Goal: Navigation & Orientation: Find specific page/section

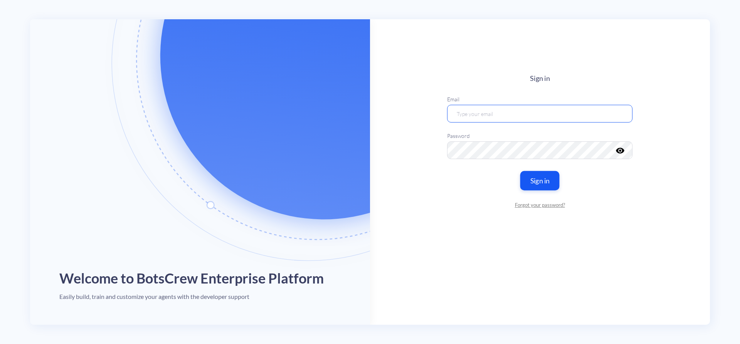
type input "[EMAIL_ADDRESS][DOMAIN_NAME]"
click at [530, 185] on button "Sign in" at bounding box center [539, 180] width 39 height 19
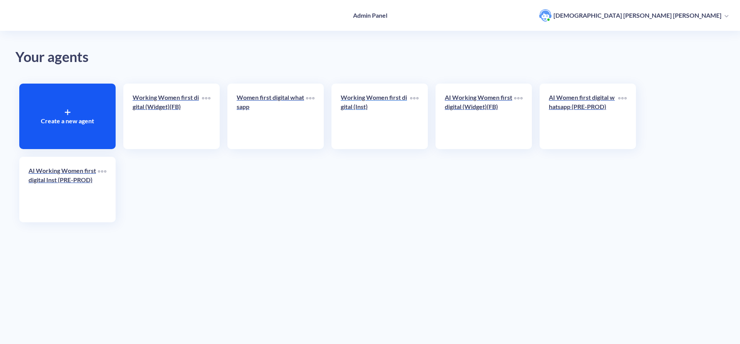
click at [345, 106] on p "Working Women first digital (Inst)" at bounding box center [375, 102] width 69 height 18
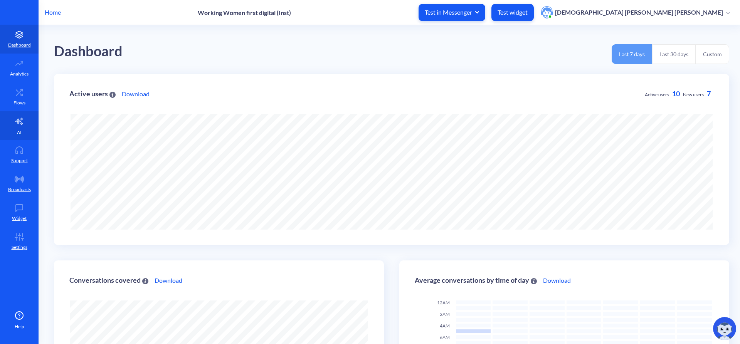
scroll to position [344, 740]
click at [19, 98] on link "Flows" at bounding box center [19, 96] width 39 height 29
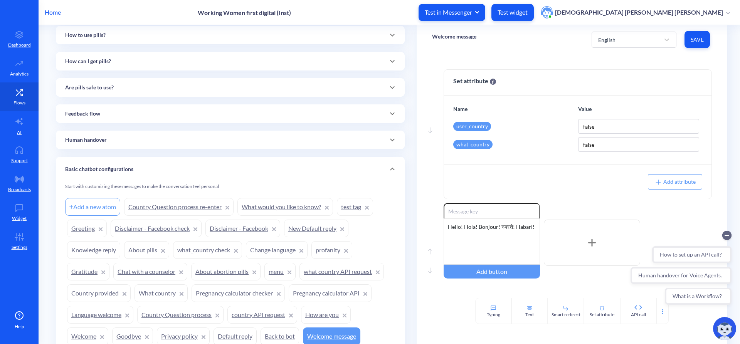
scroll to position [384, 0]
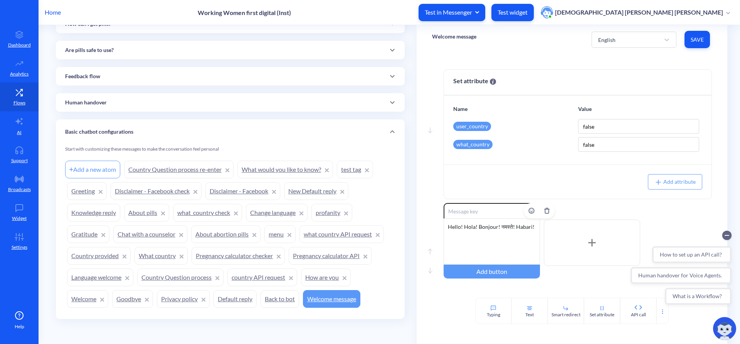
click at [488, 226] on div "Hello! Hola! Bonjour! नमस्ते! Habari!" at bounding box center [492, 242] width 96 height 46
click at [519, 230] on div "Hello! Hola! Bonjour! नमस्ते! Habari!" at bounding box center [492, 242] width 96 height 46
click at [222, 188] on link "Disclaimer - Facebook" at bounding box center [242, 191] width 75 height 18
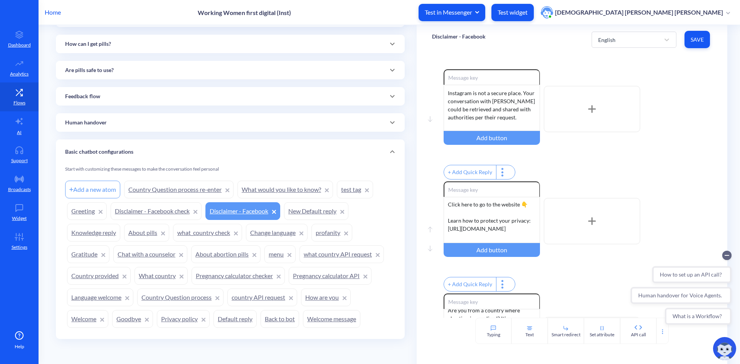
click at [51, 13] on p "Home" at bounding box center [53, 12] width 16 height 9
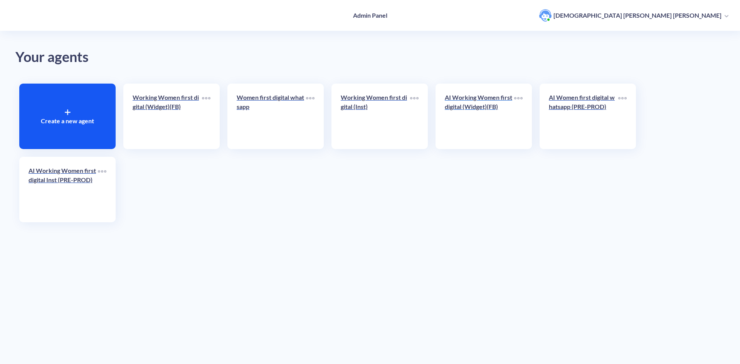
click at [478, 106] on p "AI Working Women first digital (Widget)(FB)" at bounding box center [479, 102] width 69 height 18
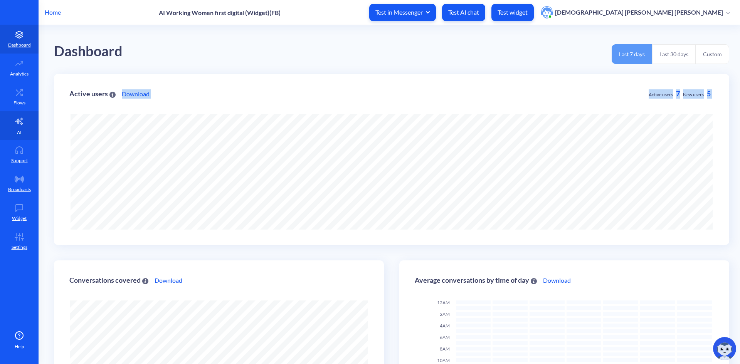
scroll to position [364, 740]
click at [26, 129] on link "AI" at bounding box center [19, 125] width 39 height 29
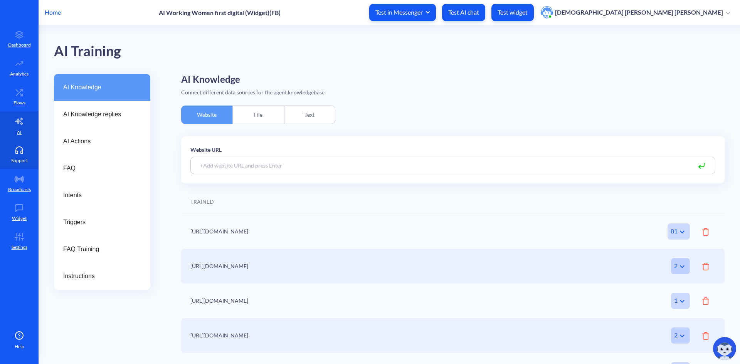
click at [18, 145] on link "Support" at bounding box center [19, 154] width 39 height 29
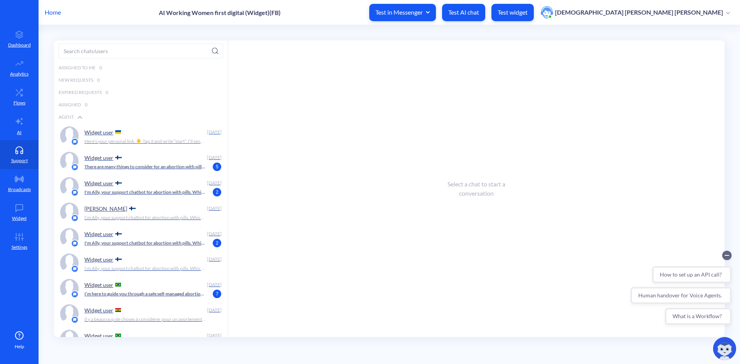
click at [176, 141] on p "Here’s your personal link. 👇 Tap it and write “start”. I’ll send a message to y…" at bounding box center [144, 141] width 121 height 7
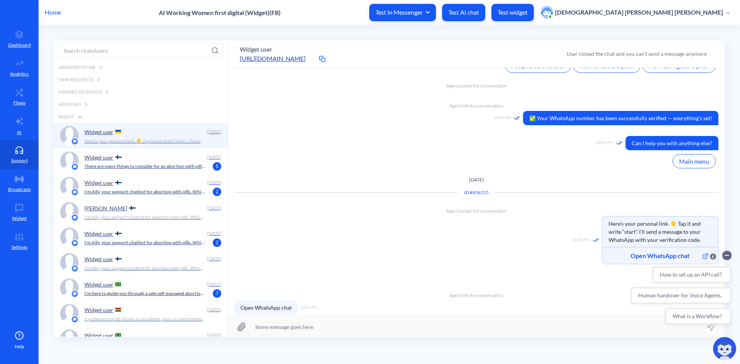
scroll to position [585, 0]
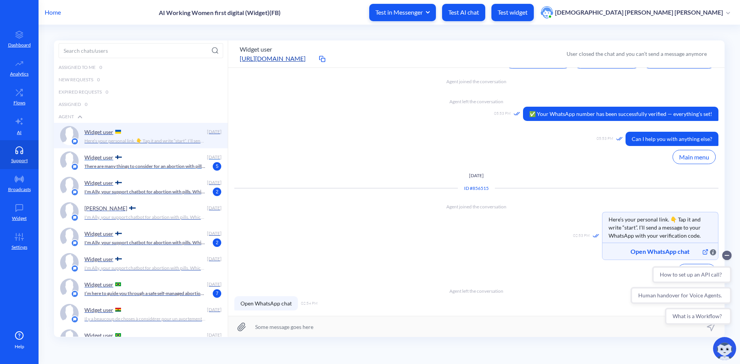
click at [146, 165] on p "There are many things to consider for an abortion with pills. I can guide you t…" at bounding box center [144, 166] width 121 height 7
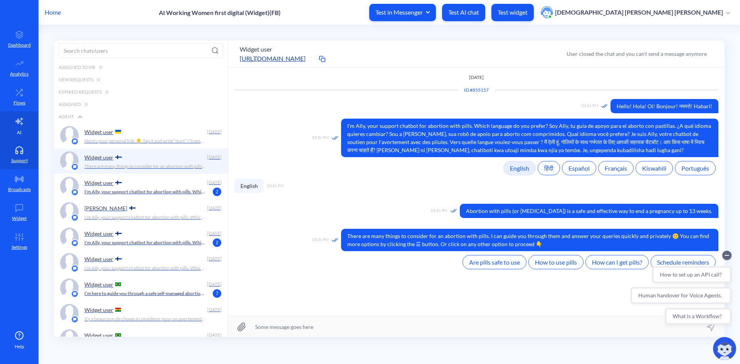
click at [14, 125] on link "AI" at bounding box center [19, 125] width 39 height 29
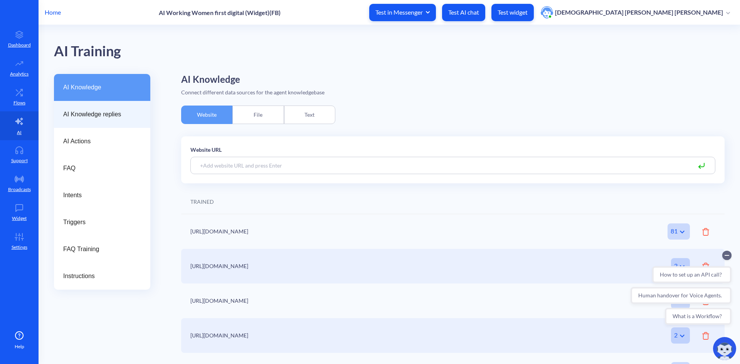
click at [88, 115] on span "AI Knowledge replies" at bounding box center [99, 114] width 72 height 9
